Goal: Information Seeking & Learning: Learn about a topic

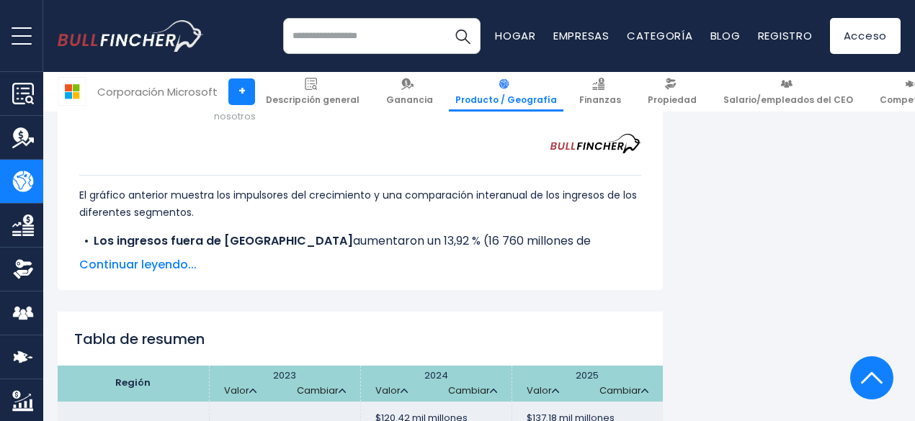
scroll to position [2011, 0]
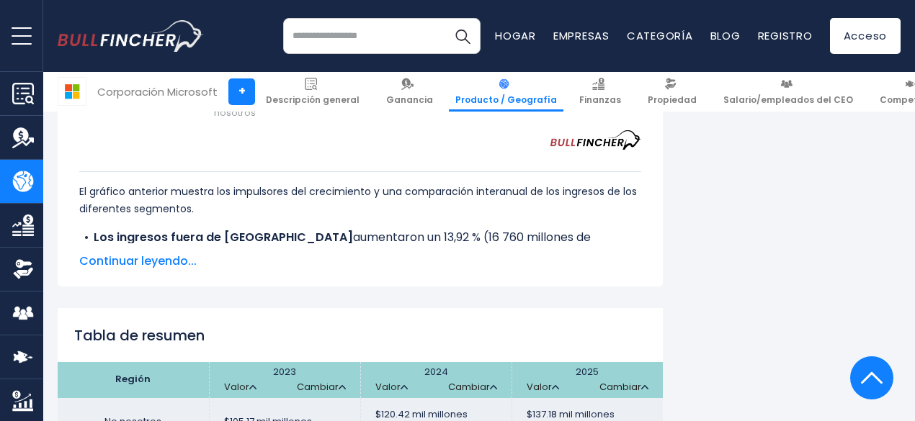
click at [157, 253] on font "Continuar leyendo..." at bounding box center [137, 261] width 117 height 17
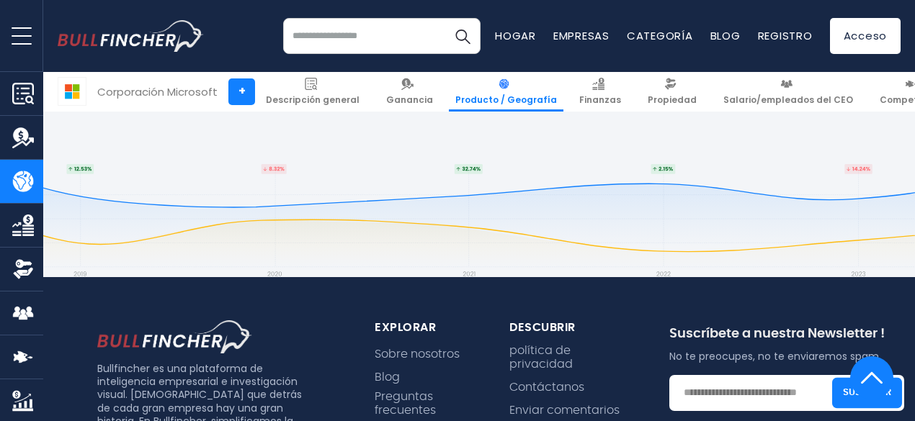
scroll to position [3152, 0]
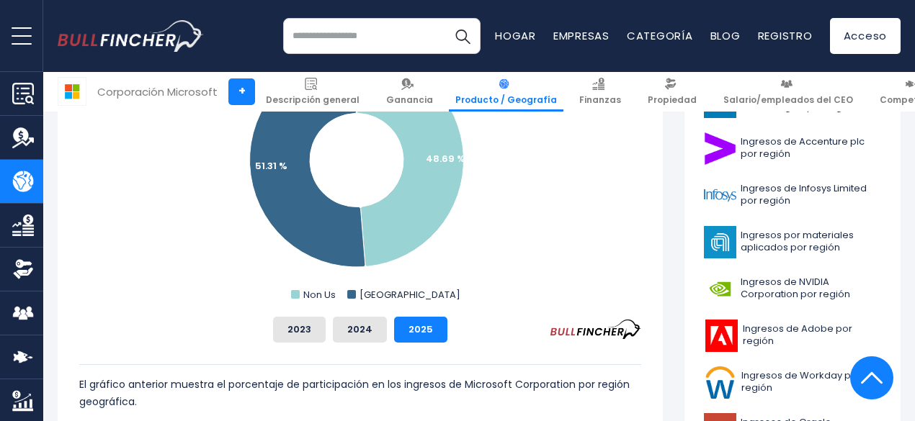
scroll to position [504, 0]
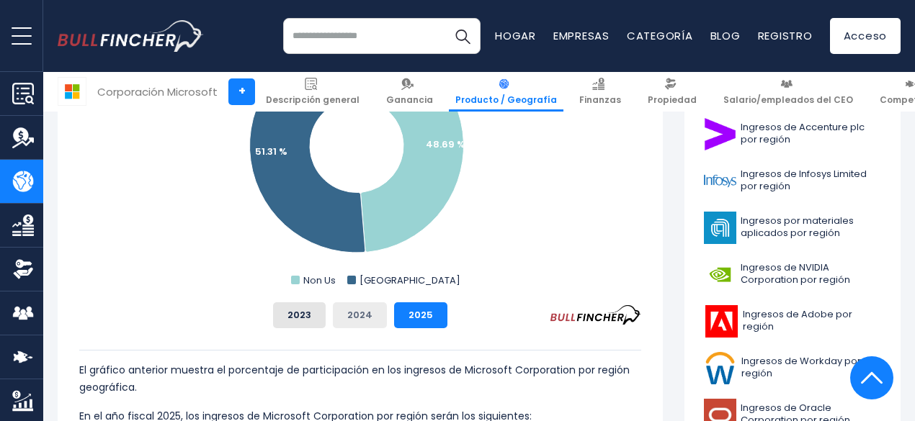
click at [346, 308] on button "2024" at bounding box center [360, 316] width 54 height 26
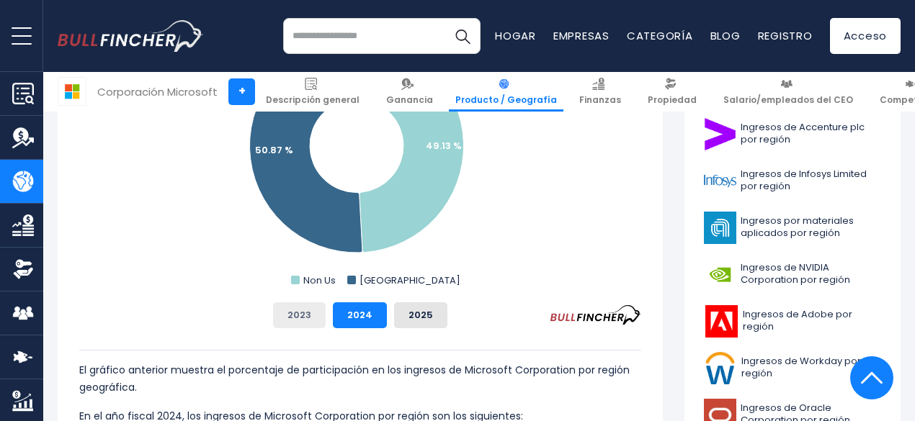
click at [287, 316] on font "2023" at bounding box center [299, 315] width 24 height 14
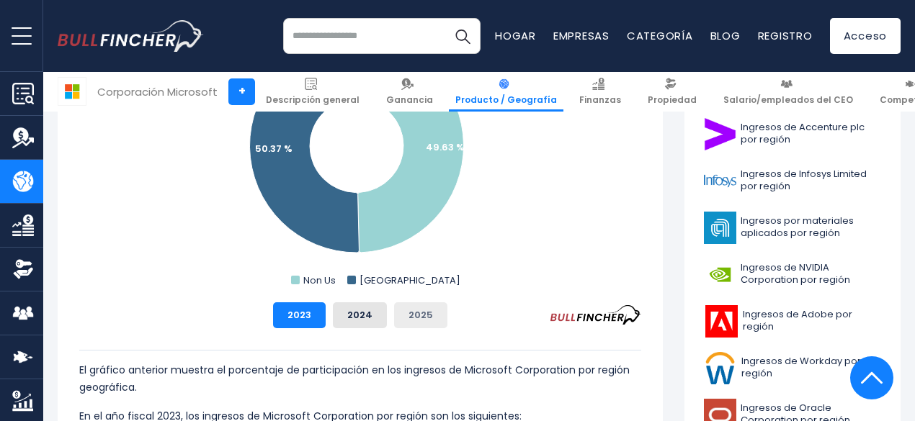
click at [418, 327] on button "2025" at bounding box center [420, 316] width 53 height 26
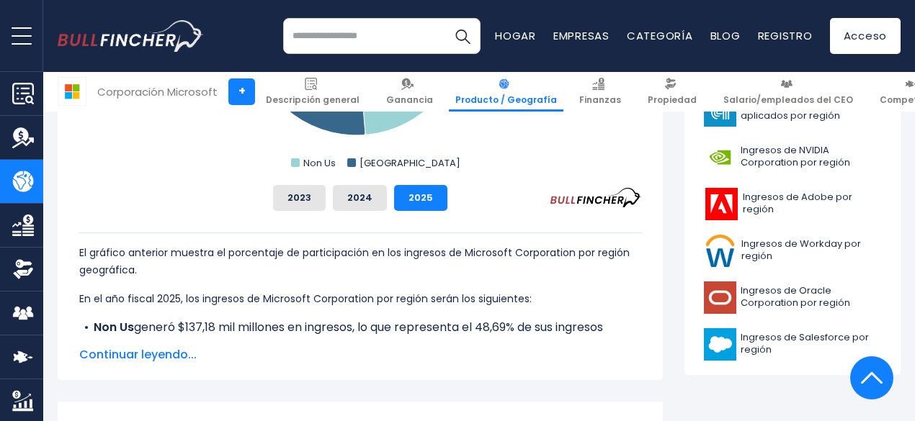
scroll to position [622, 0]
click at [140, 351] on font "Continuar leyendo..." at bounding box center [137, 354] width 117 height 17
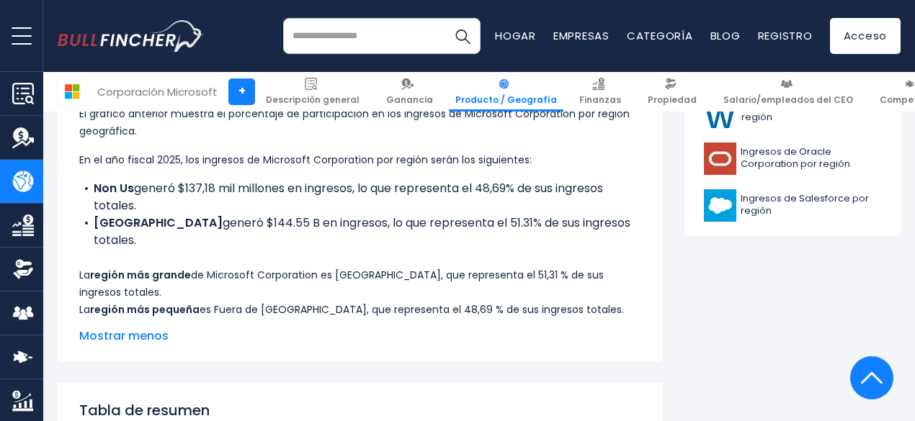
scroll to position [764, 0]
